Goal: Complete application form

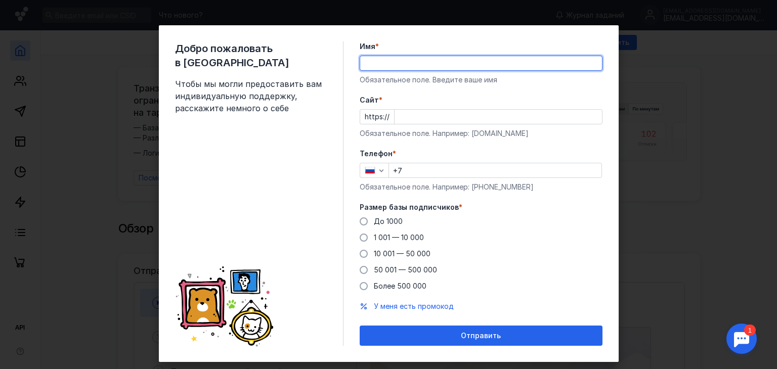
click at [409, 69] on input "Имя *" at bounding box center [481, 63] width 242 height 14
type input "Адил"
click at [409, 118] on input "Cайт *" at bounding box center [498, 117] width 207 height 14
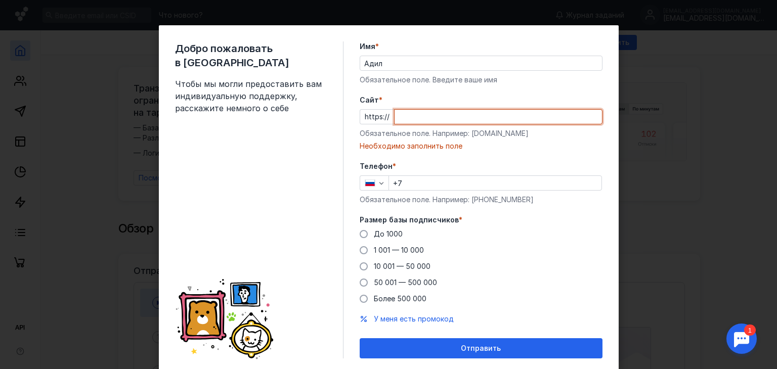
click at [409, 110] on input "Cайт *" at bounding box center [498, 117] width 207 height 14
paste input "[DOMAIN_NAME][URL]"
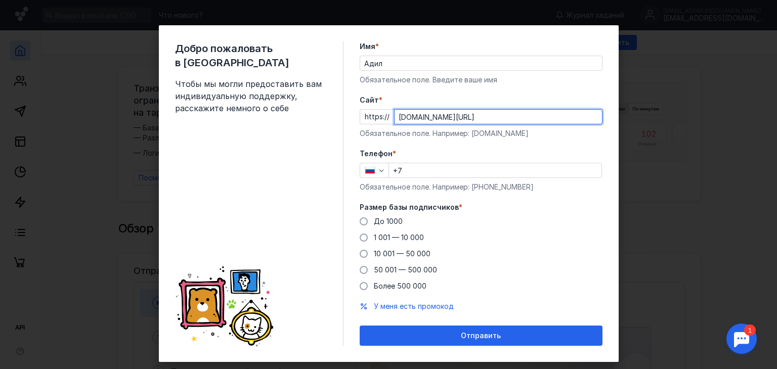
click at [487, 119] on input "[DOMAIN_NAME][URL]" at bounding box center [498, 117] width 207 height 14
type input "[DOMAIN_NAME][URL]"
click at [456, 173] on input "+7" at bounding box center [495, 170] width 213 height 14
click at [377, 170] on icon "button" at bounding box center [381, 170] width 8 height 8
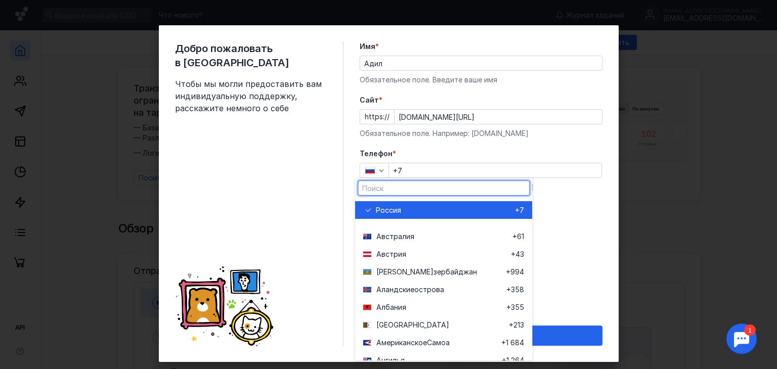
click at [403, 186] on input "text" at bounding box center [443, 188] width 171 height 14
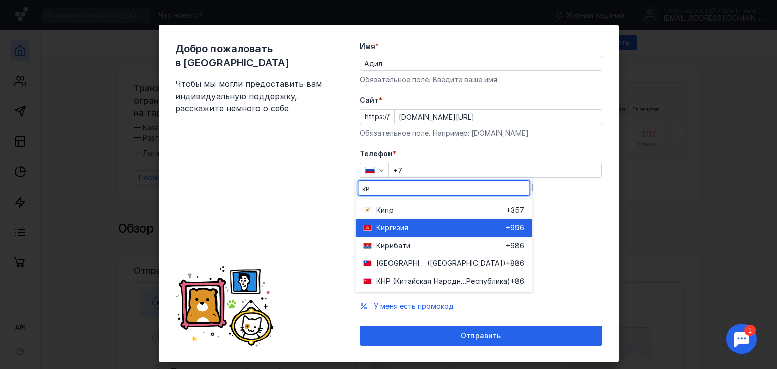
type input "ки"
click at [386, 232] on span "Киргиз" at bounding box center [388, 228] width 24 height 10
type input "+996"
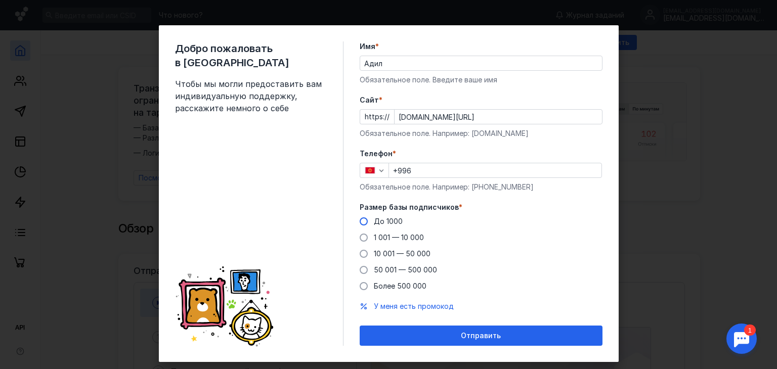
click at [393, 218] on span "До 1000" at bounding box center [388, 221] width 29 height 9
click at [0, 0] on input "До 1000" at bounding box center [0, 0] width 0 height 0
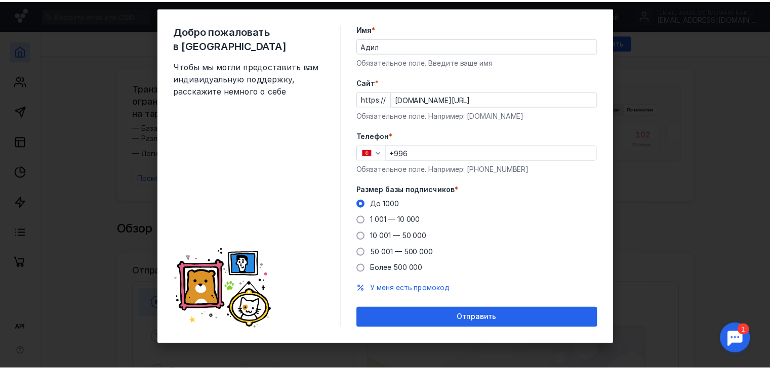
scroll to position [18, 0]
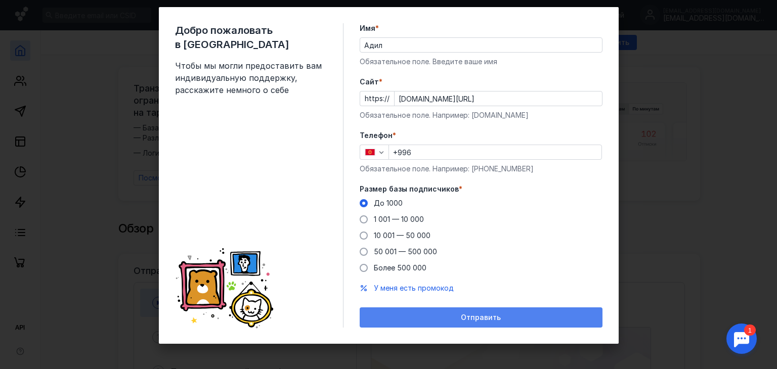
click at [476, 314] on span "Отправить" at bounding box center [481, 318] width 40 height 9
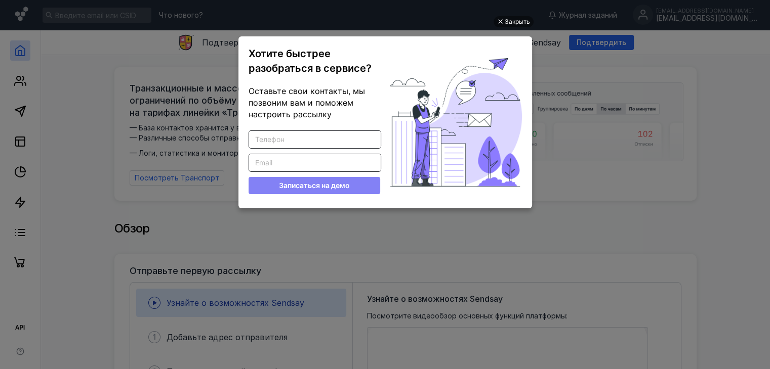
scroll to position [0, 0]
click at [591, 90] on ul "Закрыть Хотите быстрее разобраться в сервисе? Оставьте свои контакты, мы позвон…" at bounding box center [385, 185] width 770 height 369
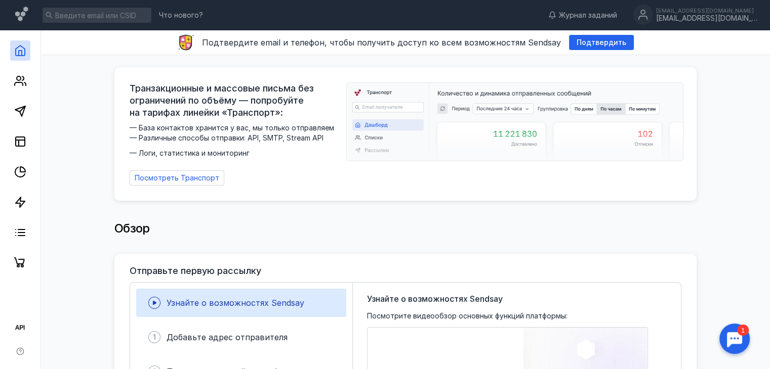
click at [735, 332] on div at bounding box center [733, 338] width 31 height 31
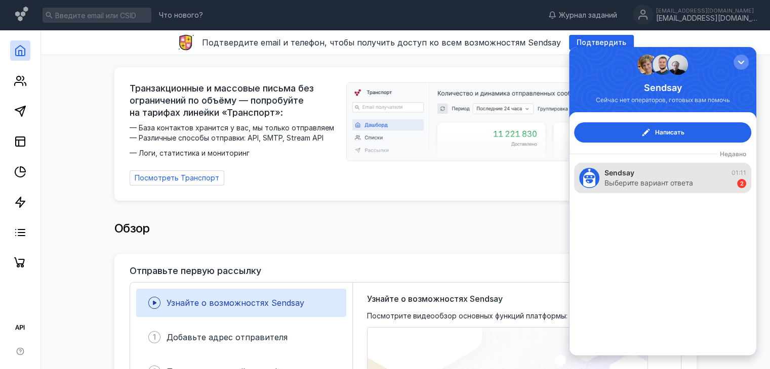
click at [664, 182] on div "Выберите вариант ответа" at bounding box center [648, 183] width 89 height 10
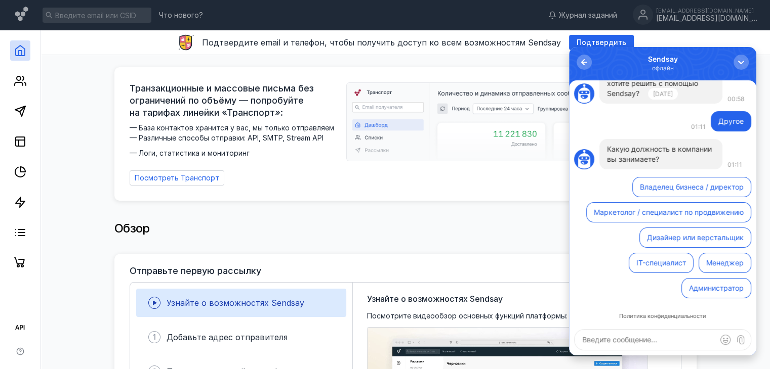
click at [694, 191] on button "Владелец бизнеса / директор" at bounding box center [691, 187] width 119 height 20
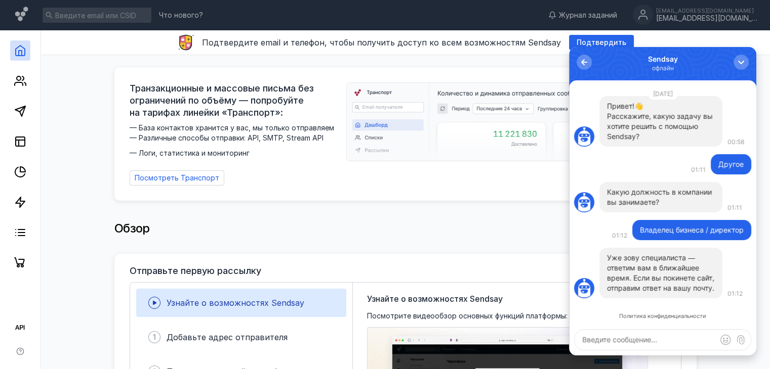
click at [643, 343] on textarea at bounding box center [662, 340] width 176 height 20
click at [685, 344] on textarea at bounding box center [662, 340] width 176 height 20
click at [691, 343] on textarea at bounding box center [662, 340] width 176 height 20
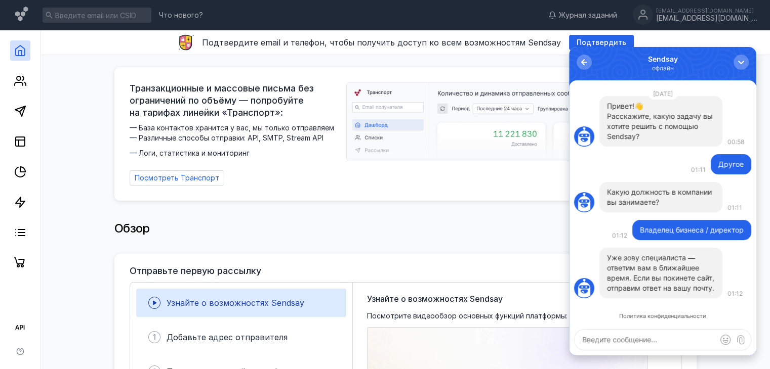
click at [669, 335] on textarea at bounding box center [662, 340] width 176 height 20
click at [496, 229] on div "Обзор" at bounding box center [405, 229] width 582 height 20
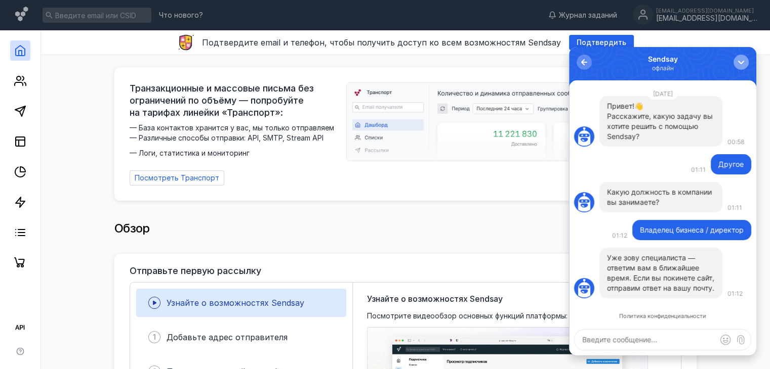
click at [739, 61] on div "button" at bounding box center [741, 62] width 10 height 10
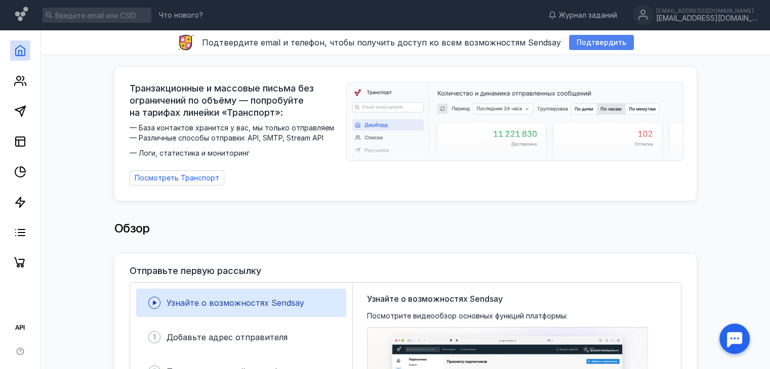
click at [589, 47] on div "Подтвердить" at bounding box center [601, 42] width 65 height 15
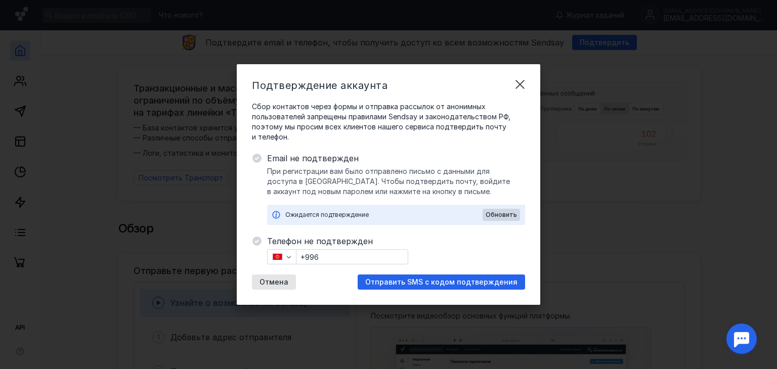
click at [302, 285] on div "Отмена Отправить SMS с кодом подтверждения" at bounding box center [388, 282] width 273 height 15
click at [333, 258] on input "+996" at bounding box center [351, 257] width 111 height 14
type input "[PHONE_NUMBER]"
click at [501, 210] on div "Обновить" at bounding box center [501, 215] width 37 height 12
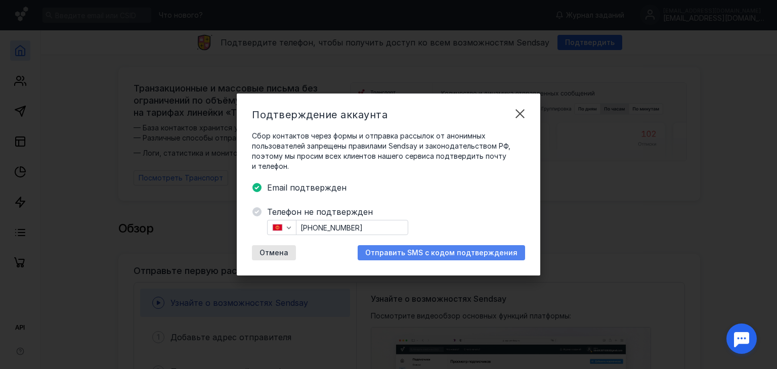
click at [446, 255] on span "Отправить SMS с кодом подтверждения" at bounding box center [441, 253] width 152 height 9
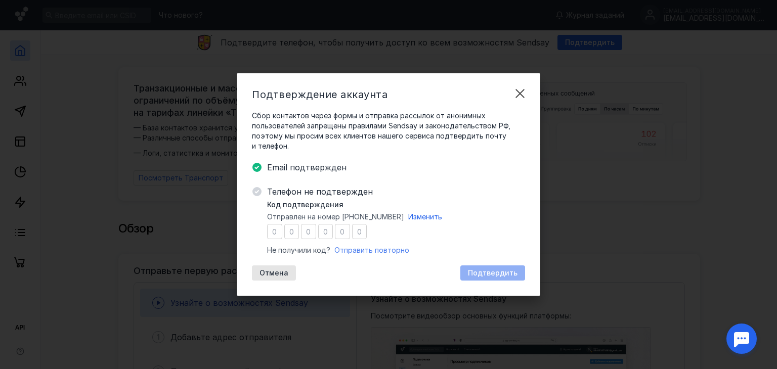
click at [385, 251] on span "Отправить повторно" at bounding box center [371, 250] width 75 height 9
click at [393, 249] on span "Отправить повторно" at bounding box center [371, 250] width 75 height 9
click at [386, 251] on span "Отправить повторно" at bounding box center [371, 250] width 75 height 9
click at [745, 341] on div at bounding box center [741, 338] width 31 height 31
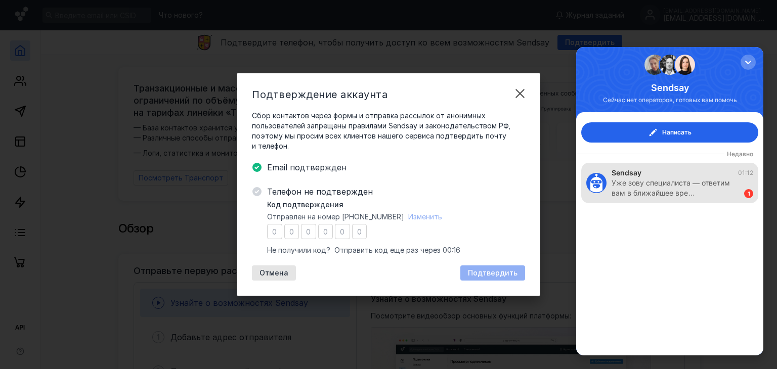
click at [654, 189] on div "Уже зову специалиста — ответим вам в ближайшее вре…" at bounding box center [673, 188] width 122 height 20
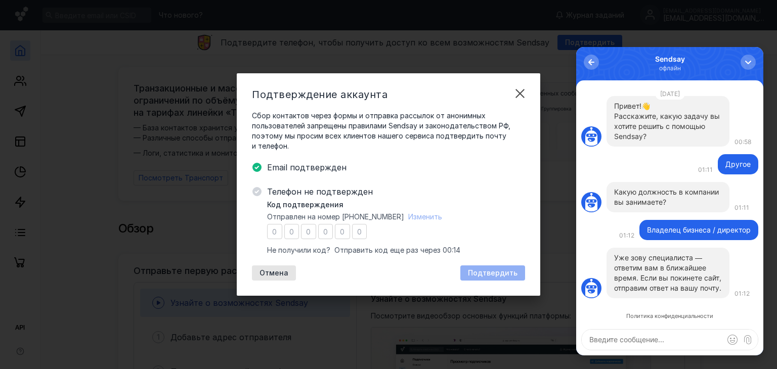
click at [645, 336] on textarea at bounding box center [670, 340] width 176 height 20
type textarea "я"
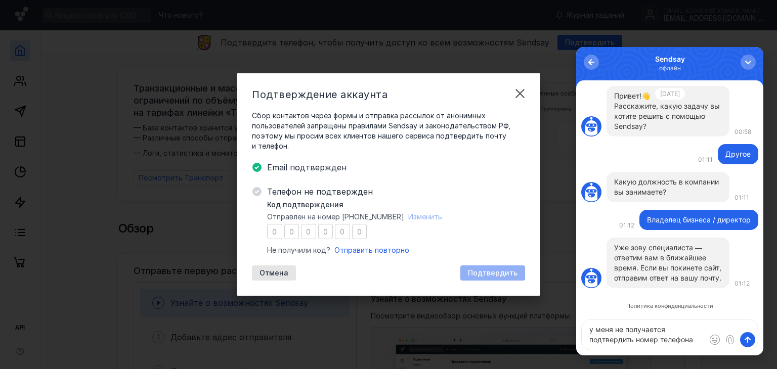
type textarea "у меня не получается подтвердить номер телефона"
click at [759, 338] on div "Политика конфиденциальности Уже зову специалиста — ответим вам в ближайшее врем…" at bounding box center [669, 217] width 187 height 275
click at [754, 336] on button "submit" at bounding box center [747, 339] width 15 height 15
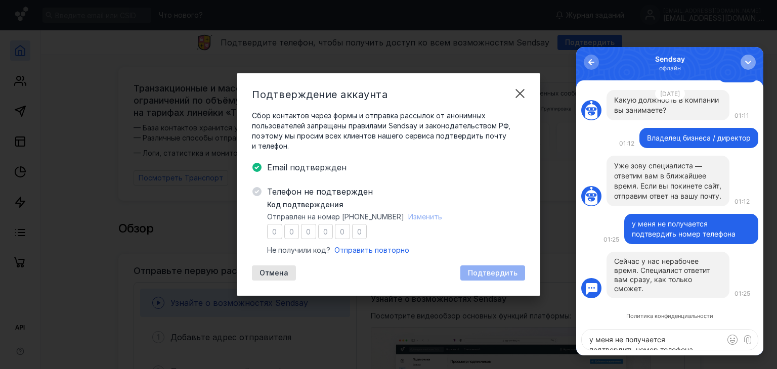
click at [752, 59] on div "button" at bounding box center [748, 62] width 10 height 10
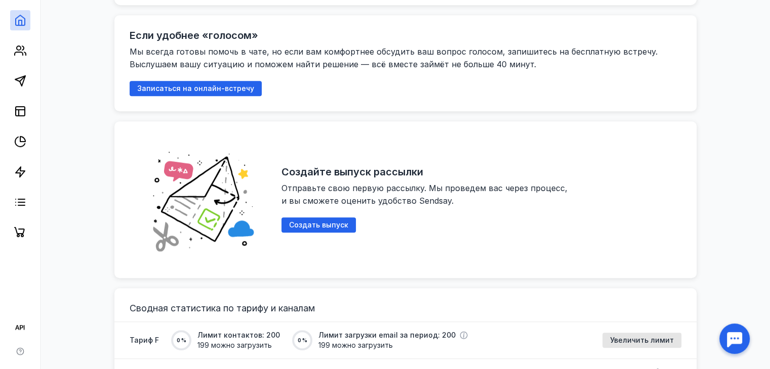
scroll to position [759, 0]
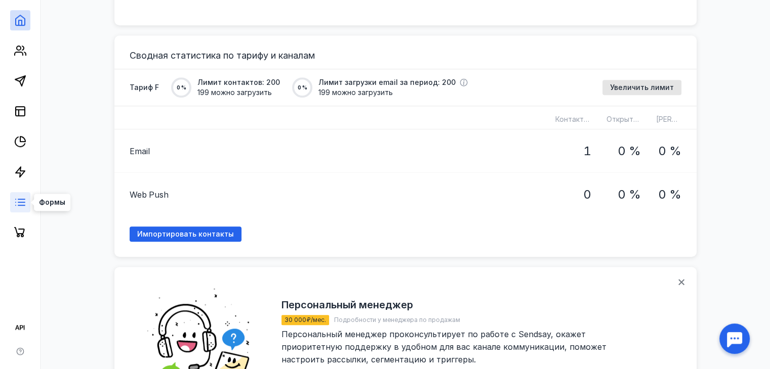
click at [19, 201] on icon at bounding box center [20, 202] width 12 height 12
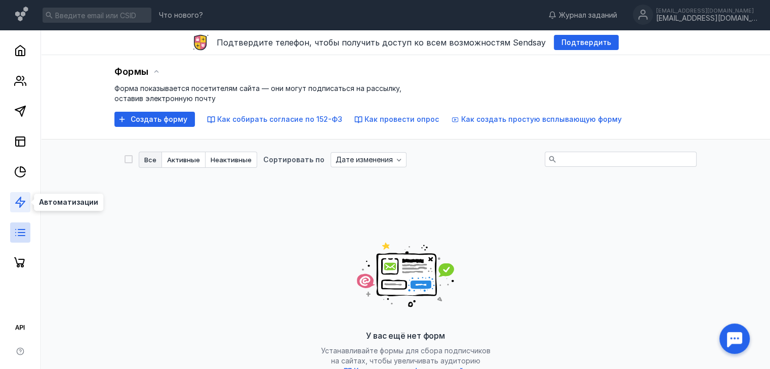
click at [25, 200] on icon at bounding box center [20, 202] width 12 height 12
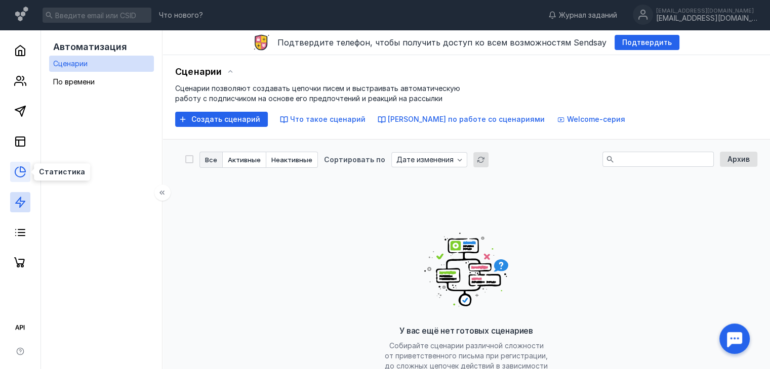
click at [22, 171] on icon at bounding box center [20, 172] width 12 height 12
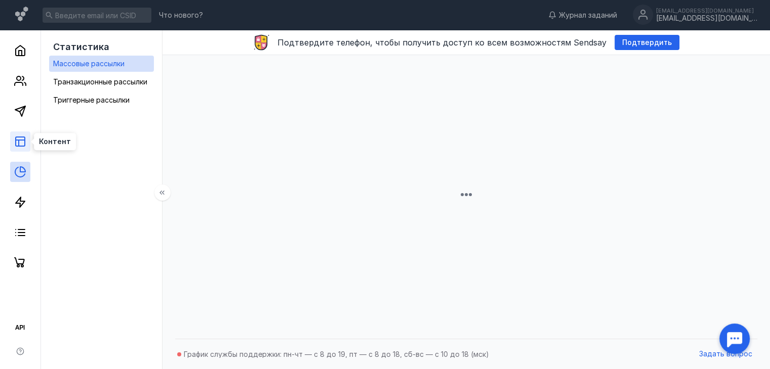
click at [21, 143] on icon at bounding box center [20, 142] width 12 height 12
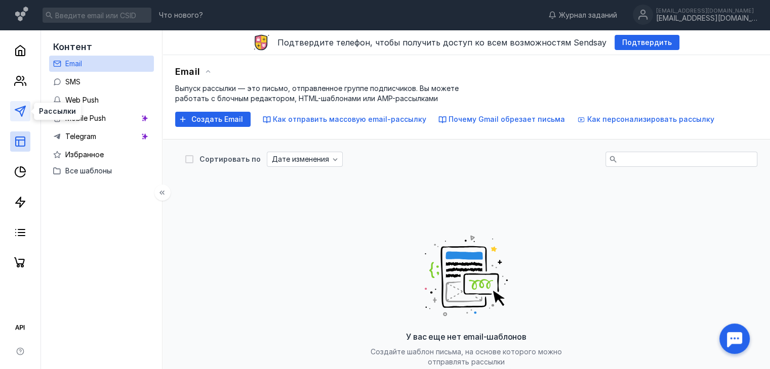
click at [22, 106] on icon at bounding box center [20, 111] width 12 height 12
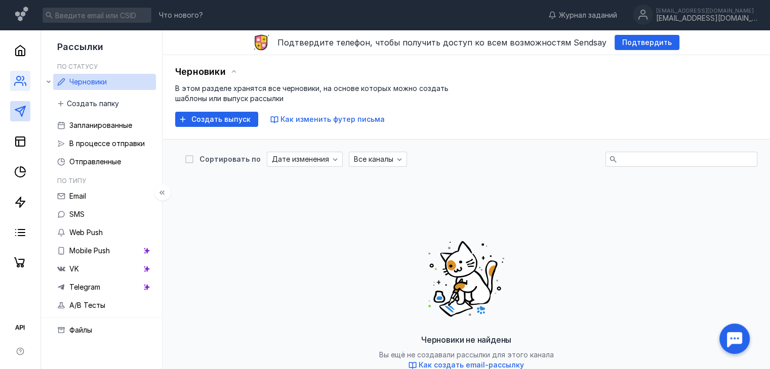
click at [21, 73] on link at bounding box center [20, 81] width 20 height 20
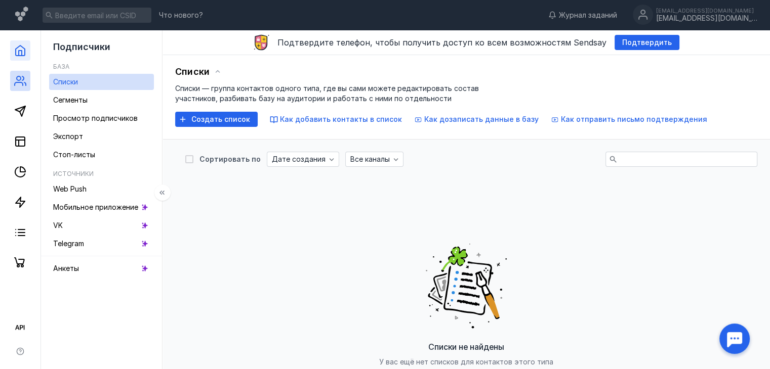
click at [12, 56] on link at bounding box center [20, 50] width 20 height 20
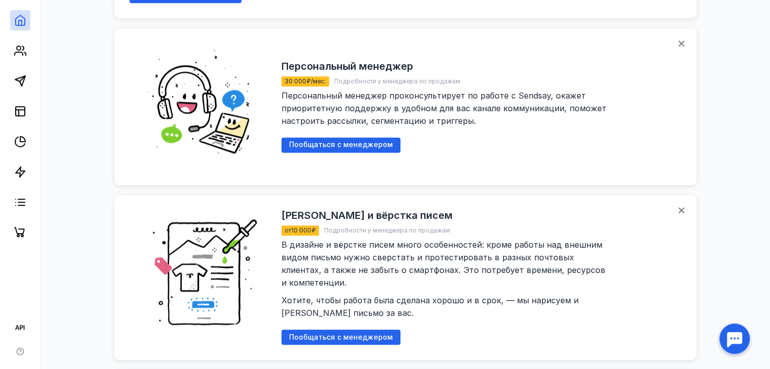
scroll to position [1012, 0]
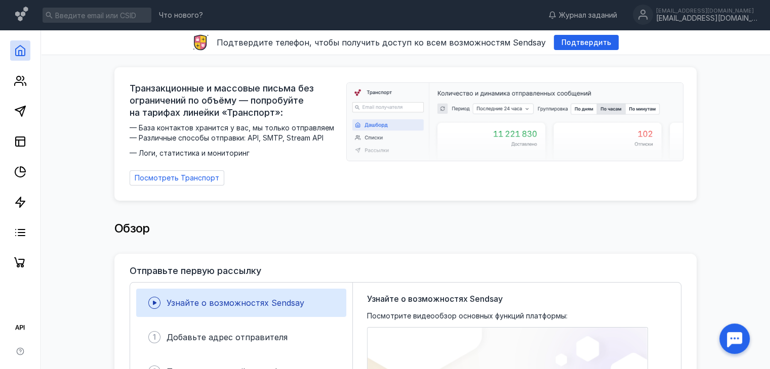
scroll to position [0, 0]
click at [739, 339] on div at bounding box center [733, 338] width 31 height 31
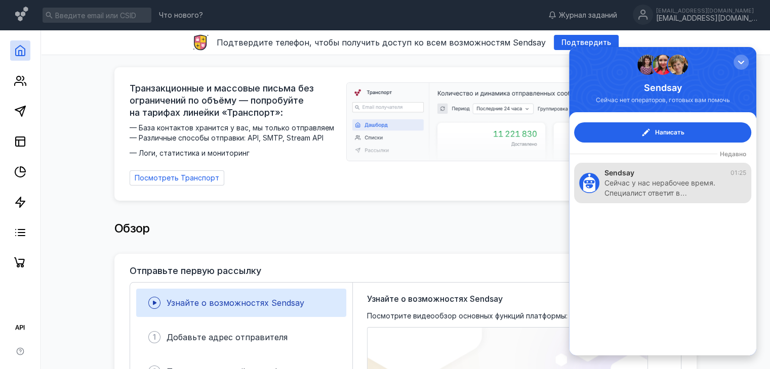
click at [658, 189] on div "Сейчас у нас нерабочее время. Специалист ответит в…" at bounding box center [670, 188] width 132 height 20
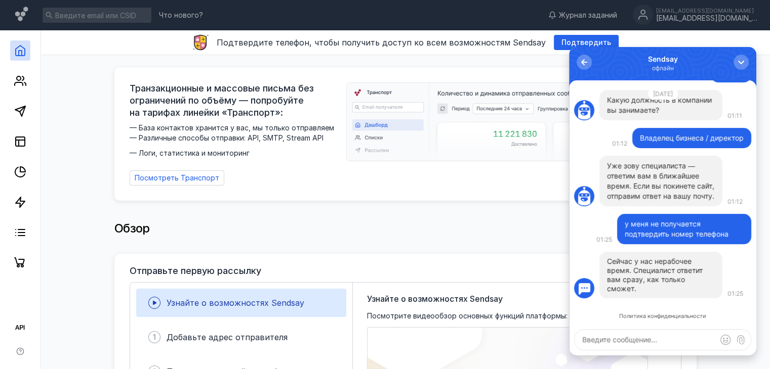
click at [642, 332] on textarea at bounding box center [662, 340] width 176 height 20
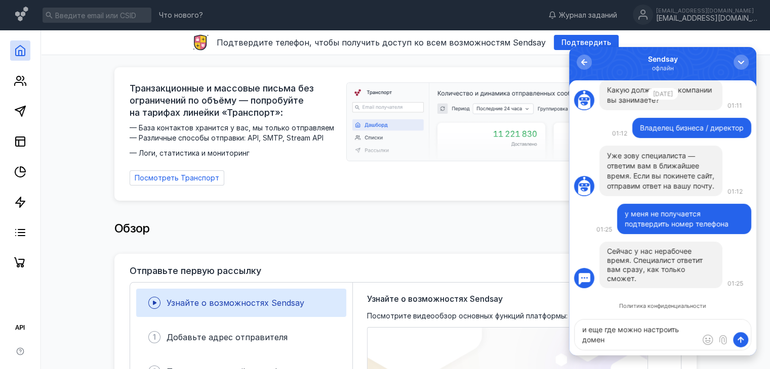
type textarea "и еще где можно настроить домен?"
